Goal: Book appointment/travel/reservation

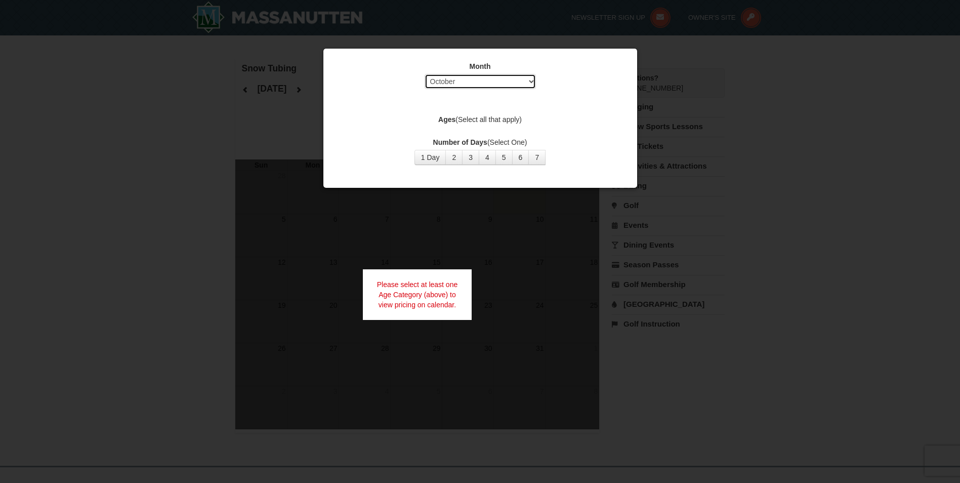
click at [533, 80] on select "Select October November December January February March April May June July Aug…" at bounding box center [479, 81] width 111 height 15
select select "1"
click at [424, 74] on select "Select October November December January February March April May June July Aug…" at bounding box center [479, 81] width 111 height 15
click at [435, 157] on button "1 Day" at bounding box center [430, 157] width 32 height 15
click at [701, 335] on div at bounding box center [480, 241] width 960 height 483
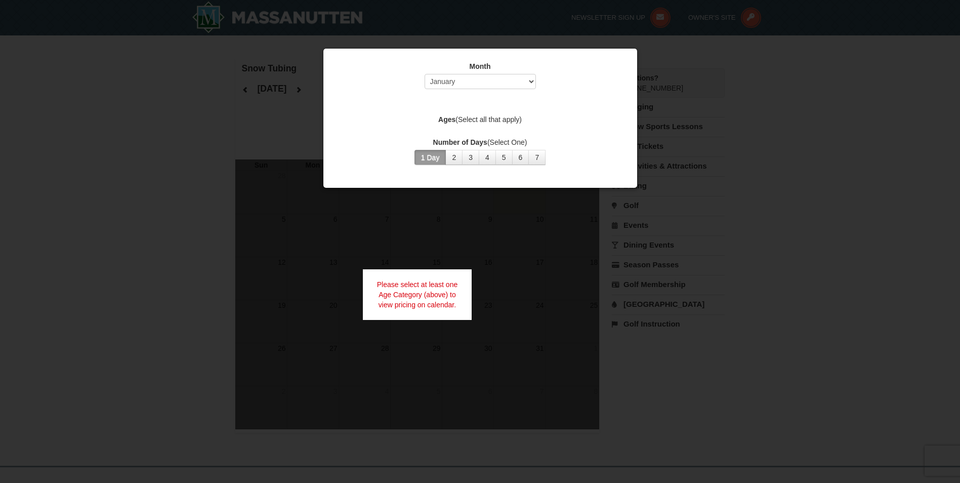
click at [407, 304] on div "Please select at least one Age Category (above) to view pricing on calendar." at bounding box center [417, 294] width 109 height 51
click at [447, 119] on strong "Ages" at bounding box center [446, 119] width 17 height 8
click at [471, 117] on label "Ages (Select all that apply)" at bounding box center [480, 119] width 288 height 10
click at [436, 155] on button "1 Day" at bounding box center [430, 157] width 32 height 15
click at [612, 141] on label "Number of Days (Select One)" at bounding box center [480, 142] width 288 height 10
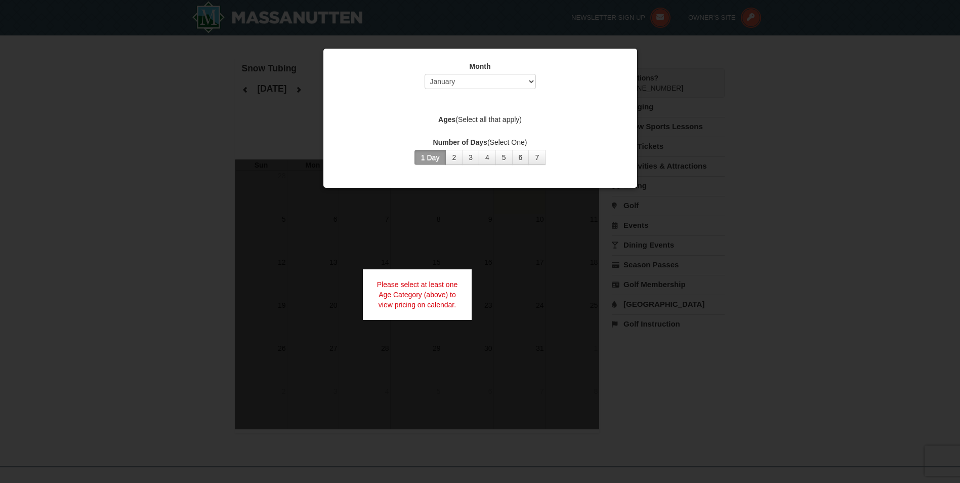
click at [727, 126] on div at bounding box center [480, 241] width 960 height 483
click at [852, 152] on div at bounding box center [480, 241] width 960 height 483
click at [850, 156] on div at bounding box center [480, 241] width 960 height 483
click at [816, 180] on div at bounding box center [480, 241] width 960 height 483
click at [816, 181] on div at bounding box center [480, 241] width 960 height 483
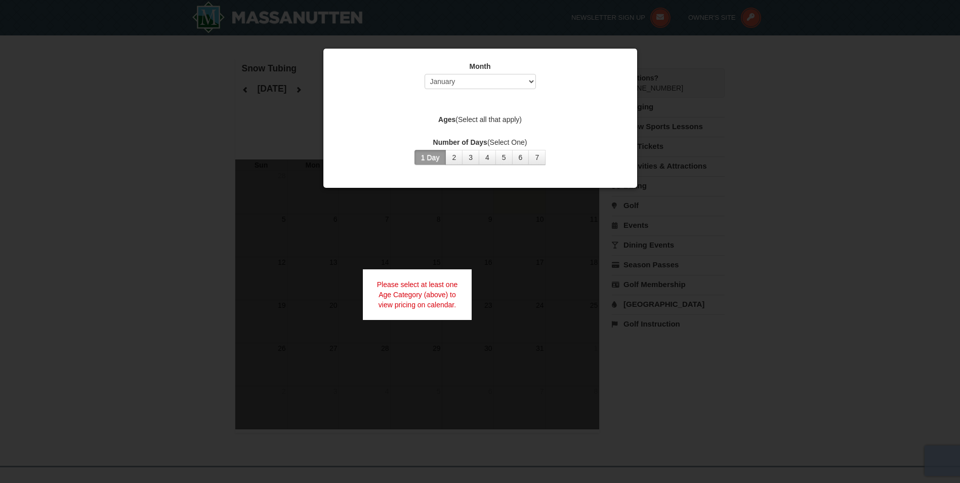
click at [812, 181] on div at bounding box center [480, 241] width 960 height 483
click at [532, 82] on select "Select October November December January February March April May June July Aug…" at bounding box center [479, 81] width 111 height 15
select select "1"
click at [424, 74] on select "Select October November December January February March April May June July Aug…" at bounding box center [479, 81] width 111 height 15
click at [468, 117] on label "Ages (Select all that apply)" at bounding box center [480, 119] width 288 height 10
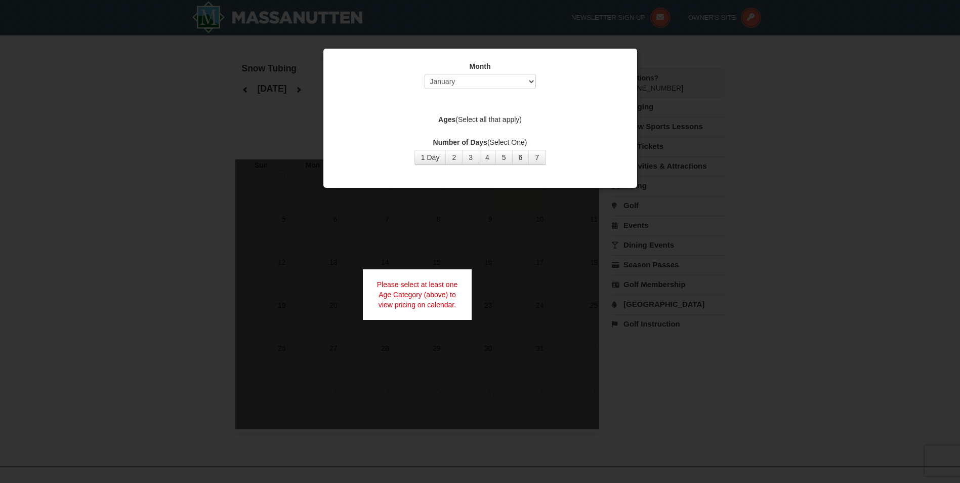
click at [468, 117] on label "Ages (Select all that apply)" at bounding box center [480, 119] width 288 height 10
click at [440, 156] on button "1 Day" at bounding box center [430, 157] width 32 height 15
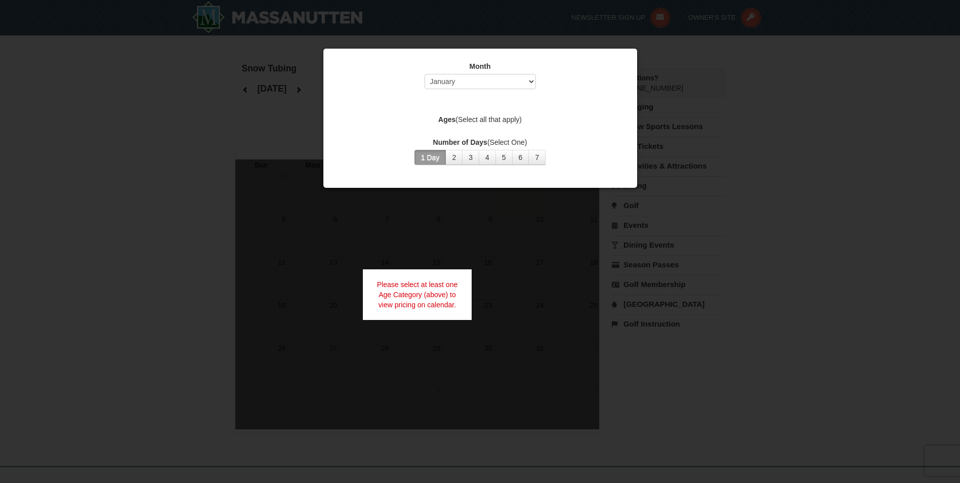
click at [516, 120] on label "Ages (Select all that apply)" at bounding box center [480, 119] width 288 height 10
click at [461, 117] on label "Ages (Select all that apply)" at bounding box center [480, 119] width 288 height 10
click at [442, 118] on strong "Ages" at bounding box center [446, 119] width 17 height 8
click at [573, 57] on div "Month Select October November December January February March April May June Ju…" at bounding box center [480, 113] width 304 height 119
click at [572, 83] on div "Month Select October November December January February March April May June Ju…" at bounding box center [480, 77] width 288 height 33
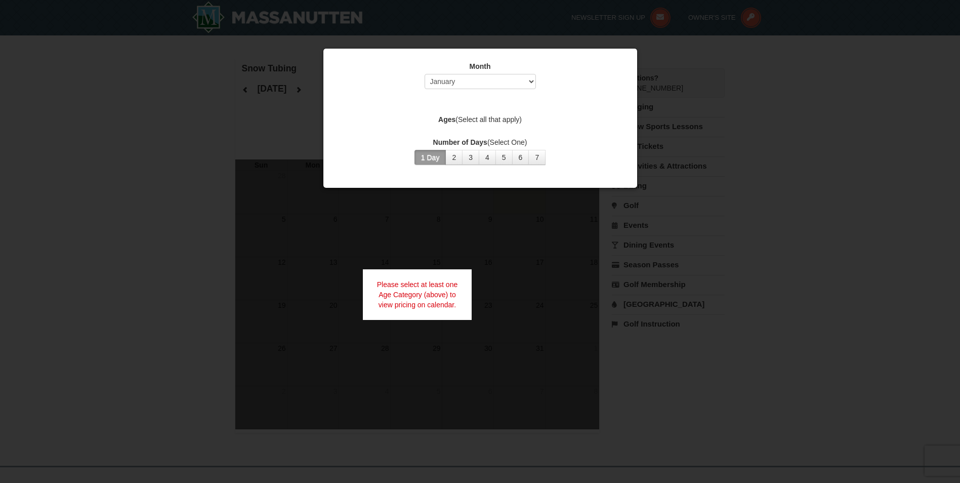
click at [572, 85] on div "Month Select October November December January February March April May June Ju…" at bounding box center [480, 77] width 288 height 33
drag, startPoint x: 572, startPoint y: 85, endPoint x: 632, endPoint y: 105, distance: 63.0
click at [628, 106] on div "Month Select October November December January February March April May June Ju…" at bounding box center [480, 113] width 304 height 119
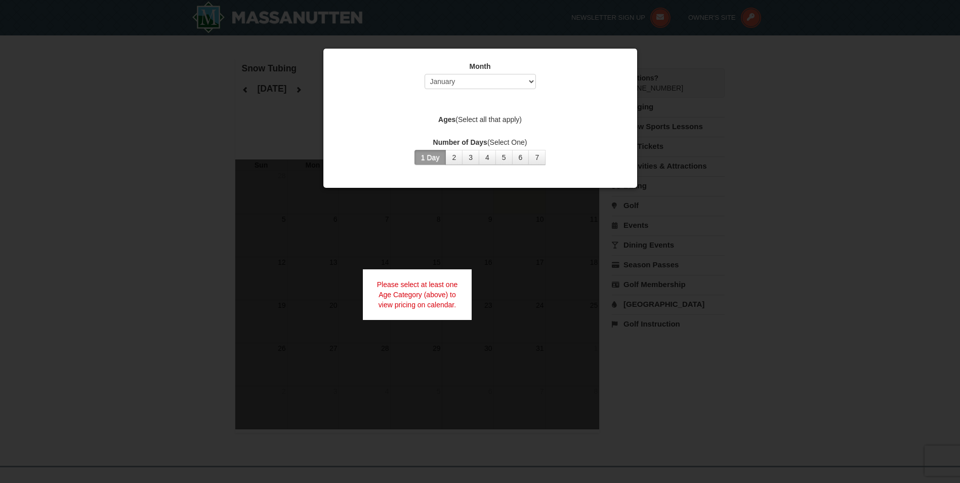
click at [210, 116] on div at bounding box center [480, 241] width 960 height 483
